Goal: Book appointment/travel/reservation

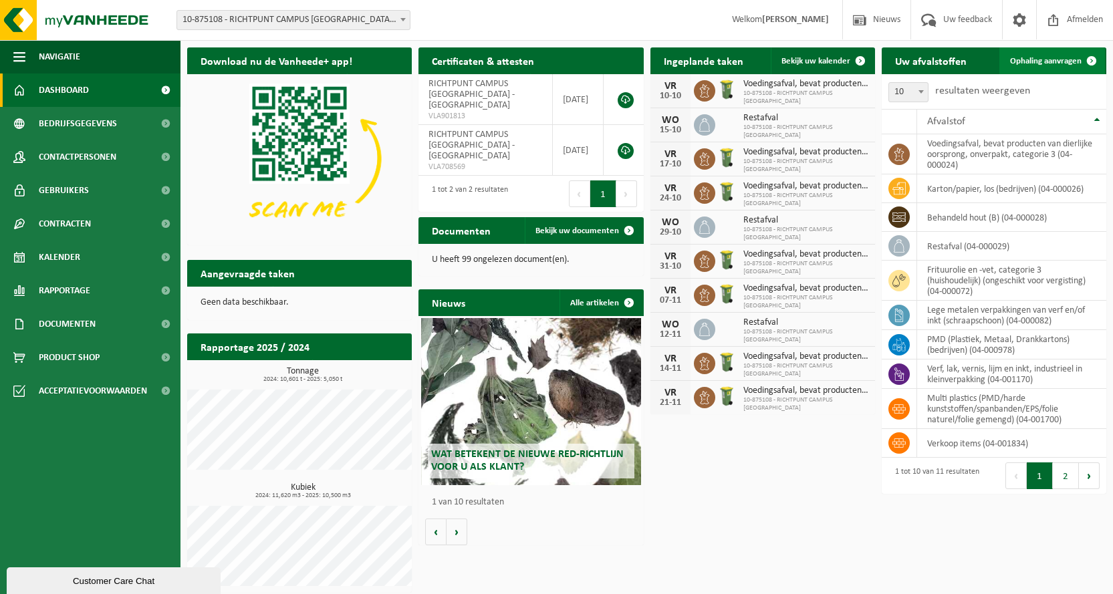
click at [1034, 56] on link "Ophaling aanvragen" at bounding box center [1053, 60] width 106 height 27
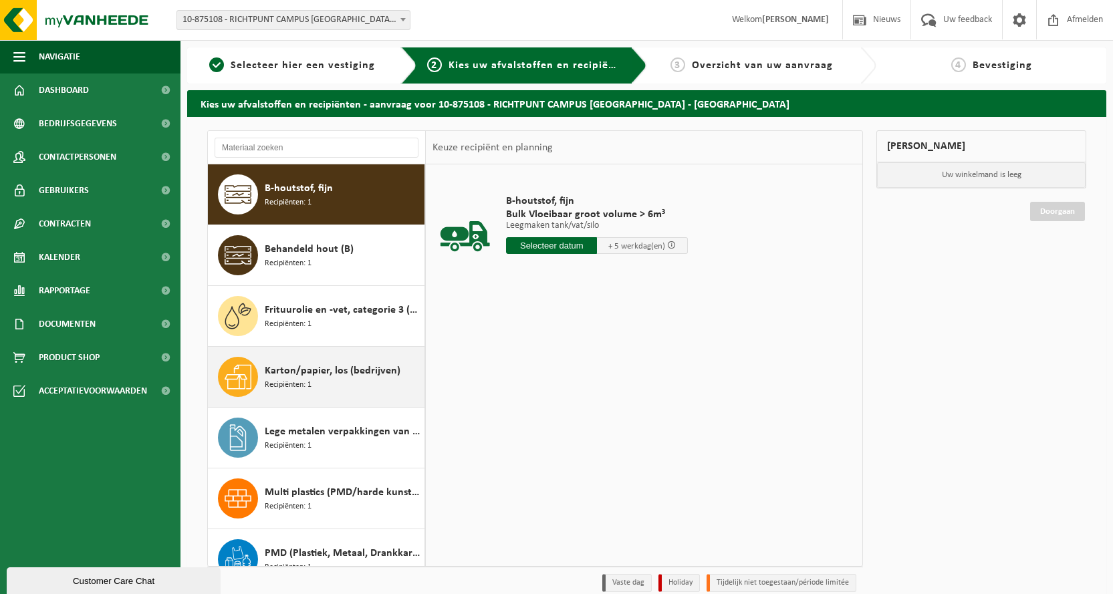
click at [302, 381] on span "Recipiënten: 1" at bounding box center [288, 385] width 47 height 13
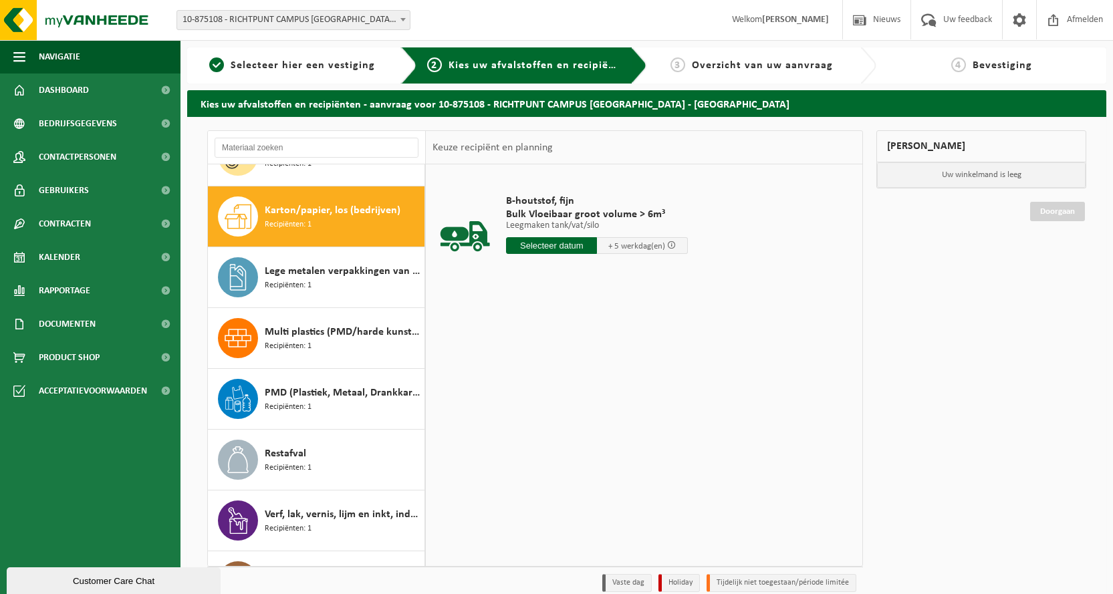
scroll to position [183, 0]
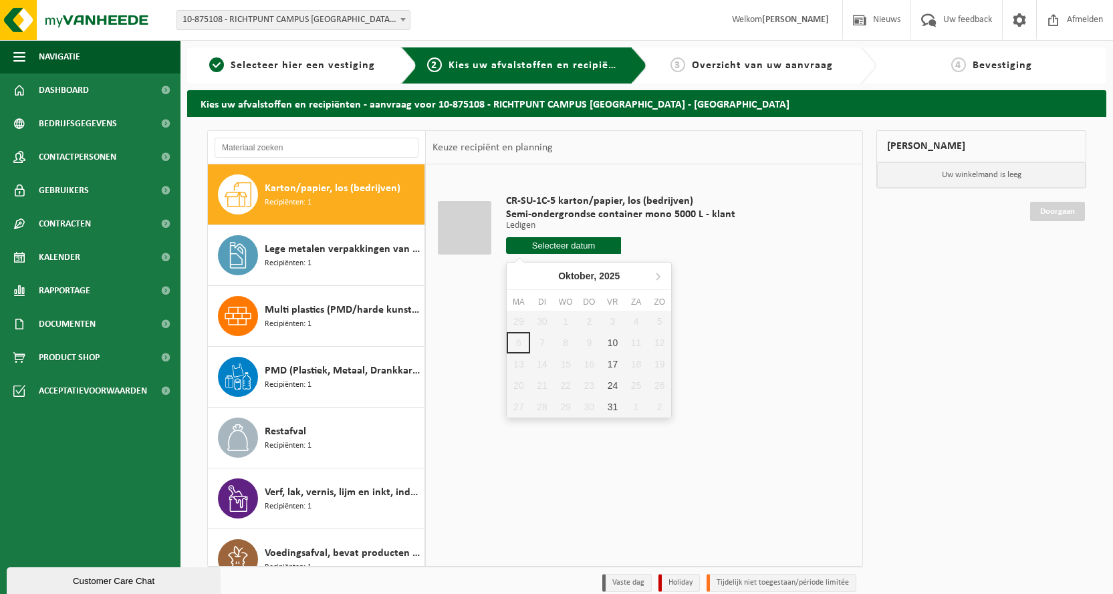
click at [560, 246] on input "text" at bounding box center [563, 245] width 115 height 17
click at [609, 360] on div "17" at bounding box center [612, 364] width 23 height 21
type input "Van 2025-10-17"
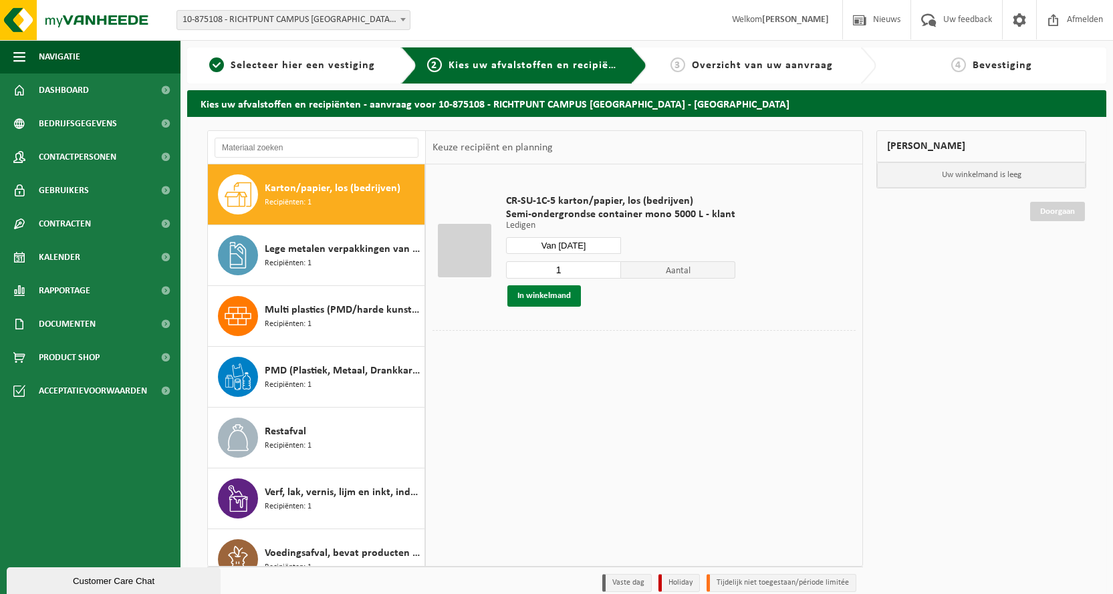
click at [549, 294] on button "In winkelmand" at bounding box center [545, 296] width 74 height 21
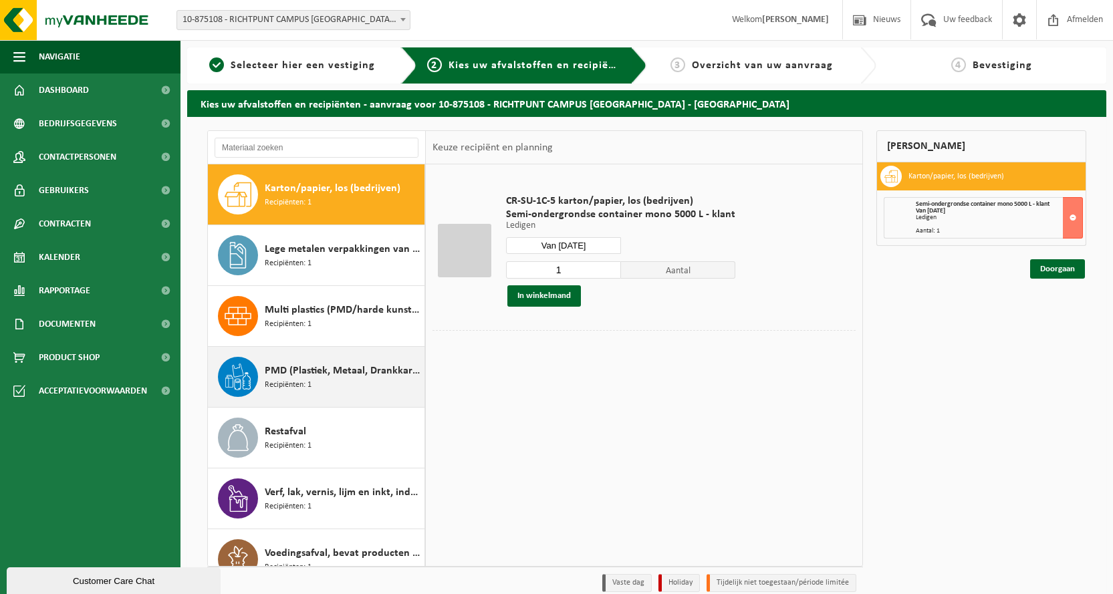
click at [315, 363] on span "PMD (Plastiek, Metaal, Drankkartons) (bedrijven)" at bounding box center [343, 371] width 156 height 16
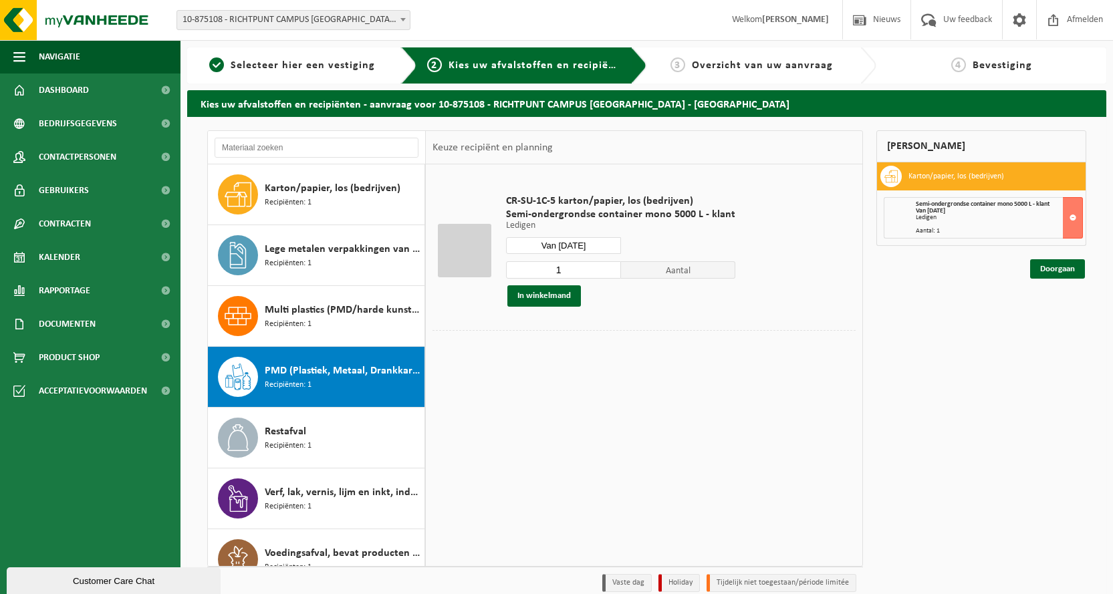
scroll to position [206, 0]
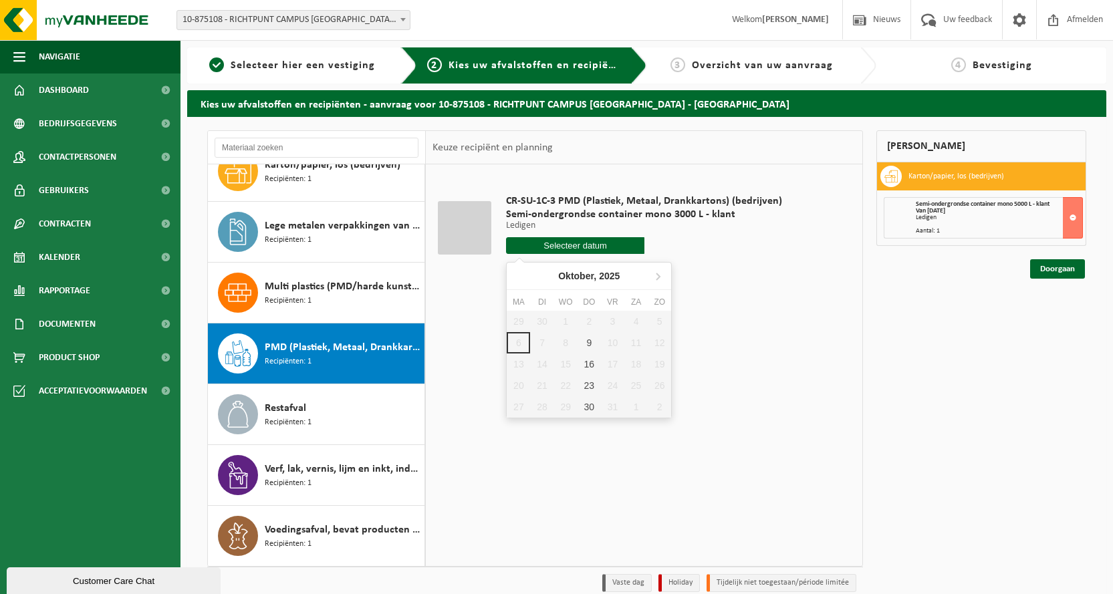
click at [615, 242] on input "text" at bounding box center [575, 245] width 138 height 17
click at [588, 346] on div "9" at bounding box center [589, 342] width 23 height 21
type input "Van [DATE]"
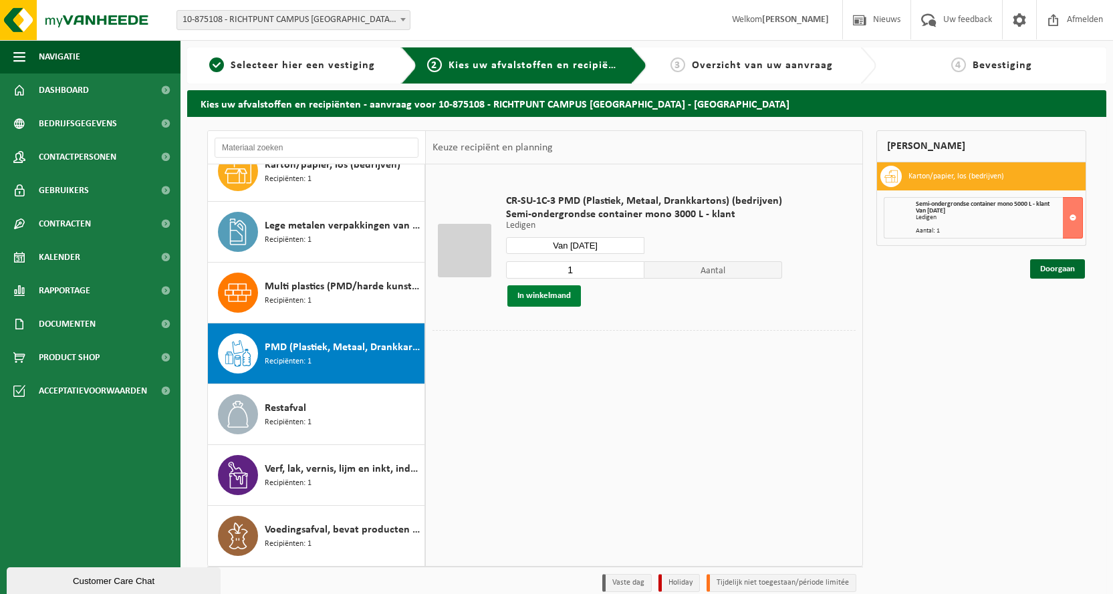
click at [554, 292] on button "In winkelmand" at bounding box center [545, 296] width 74 height 21
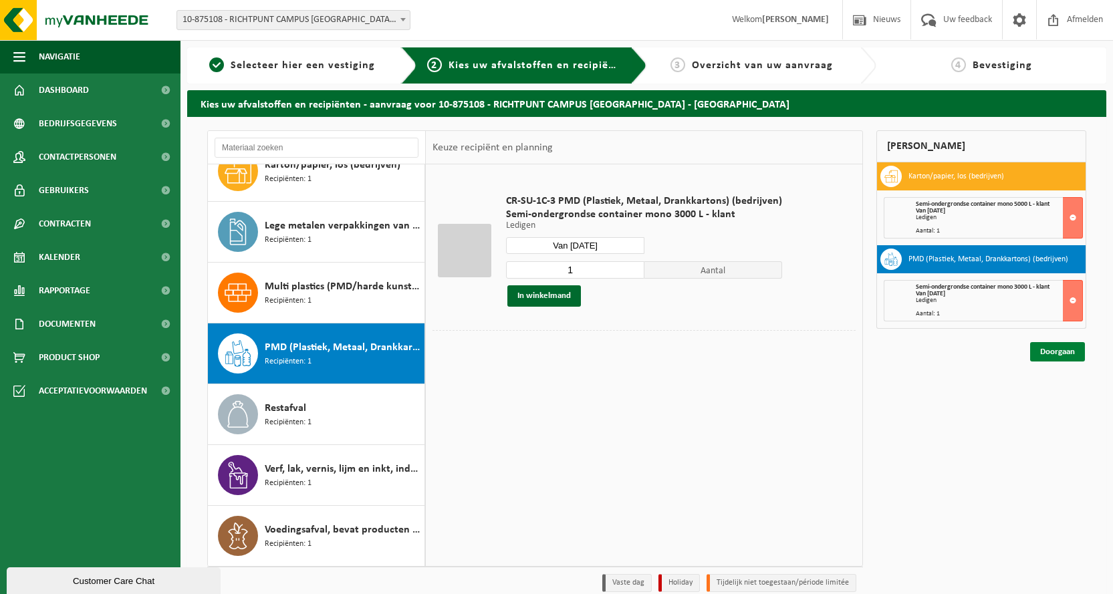
click at [1061, 353] on link "Doorgaan" at bounding box center [1057, 351] width 55 height 19
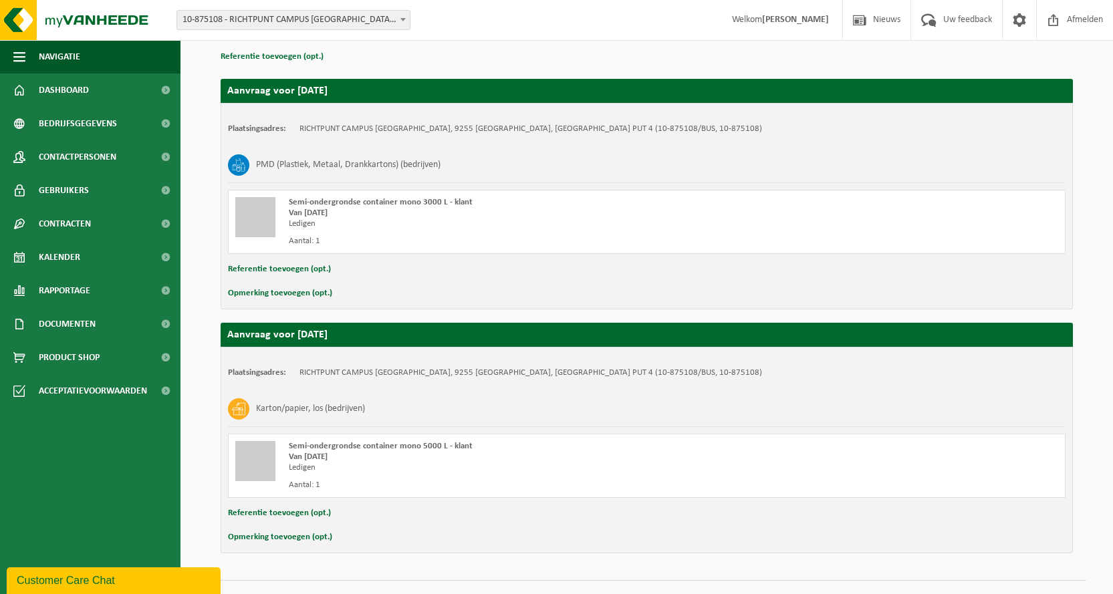
scroll to position [223, 0]
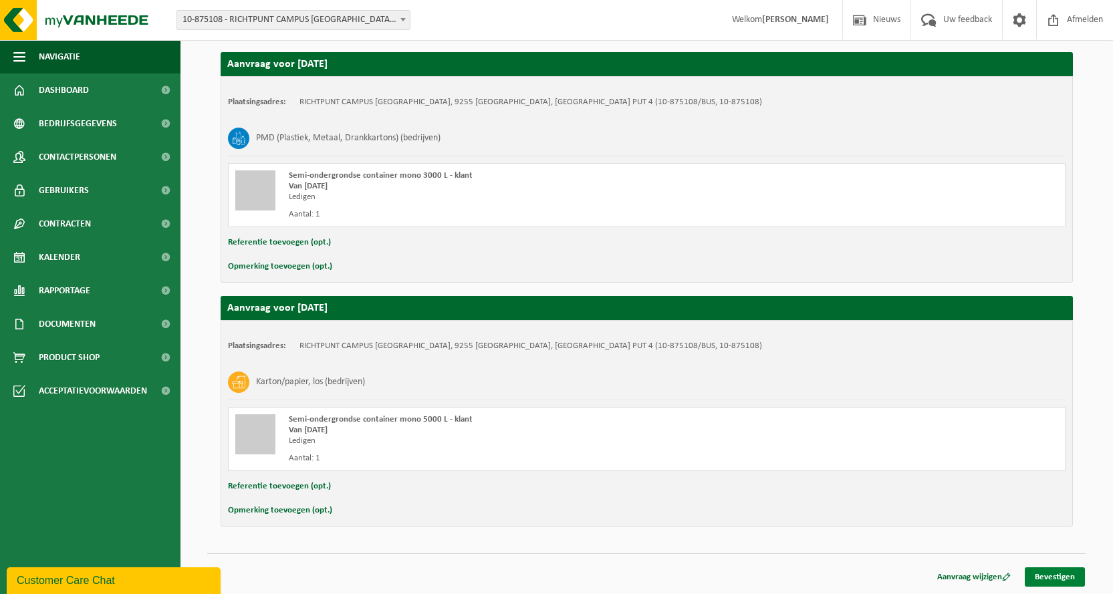
click at [1052, 580] on link "Bevestigen" at bounding box center [1055, 577] width 60 height 19
